Goal: Transaction & Acquisition: Purchase product/service

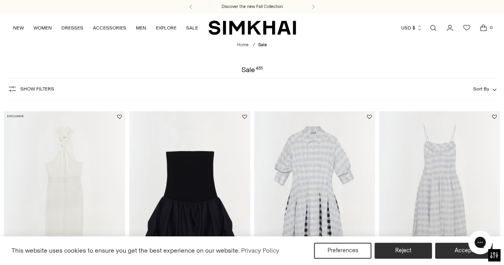
scroll to position [16, 0]
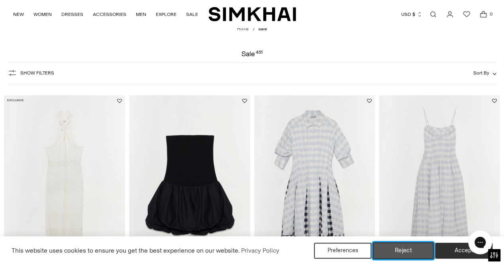
click at [401, 257] on button "Reject" at bounding box center [403, 250] width 61 height 17
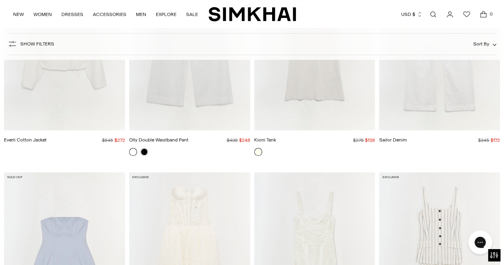
scroll to position [3272, 0]
click at [0, 0] on img "Sailor Denim" at bounding box center [0, 0] width 0 height 0
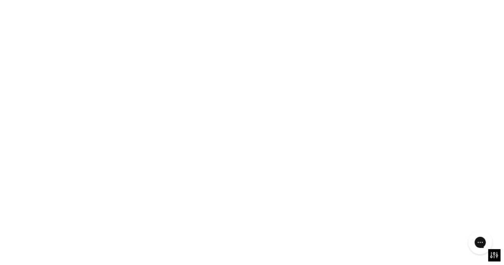
scroll to position [3288, 0]
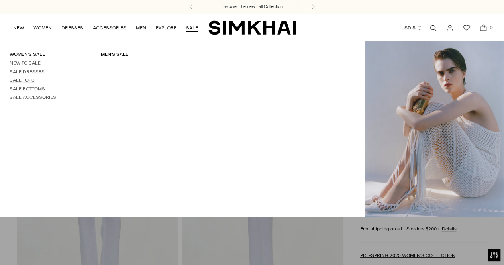
click at [26, 78] on link "Sale Tops" at bounding box center [22, 80] width 25 height 6
